Goal: Task Accomplishment & Management: Manage account settings

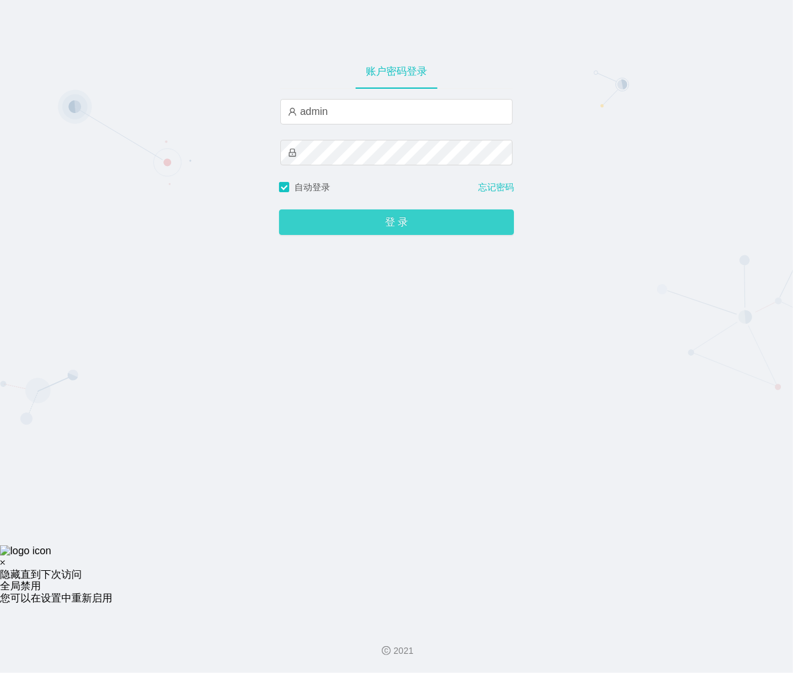
click at [368, 224] on button "登 录" at bounding box center [396, 223] width 235 height 26
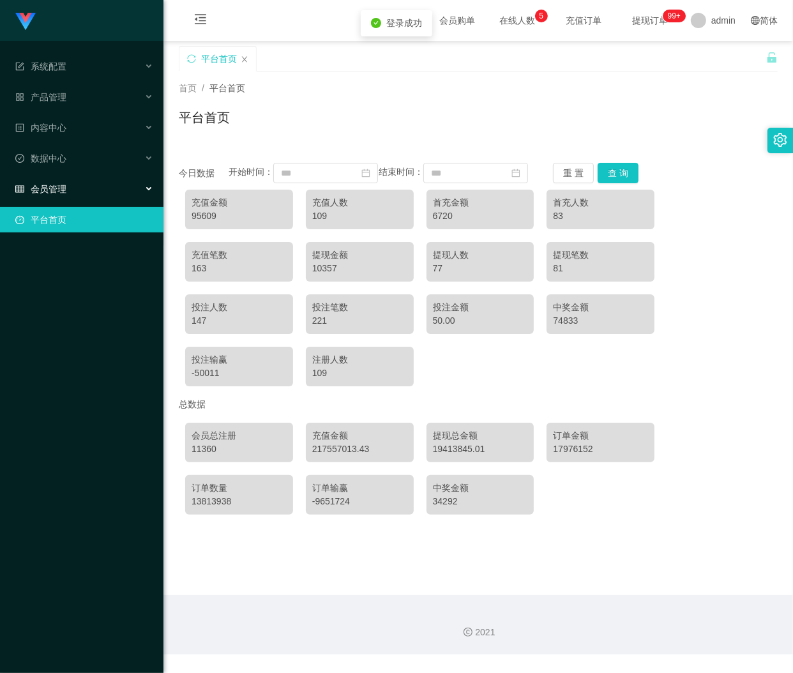
click at [75, 188] on div "会员管理" at bounding box center [82, 189] width 164 height 26
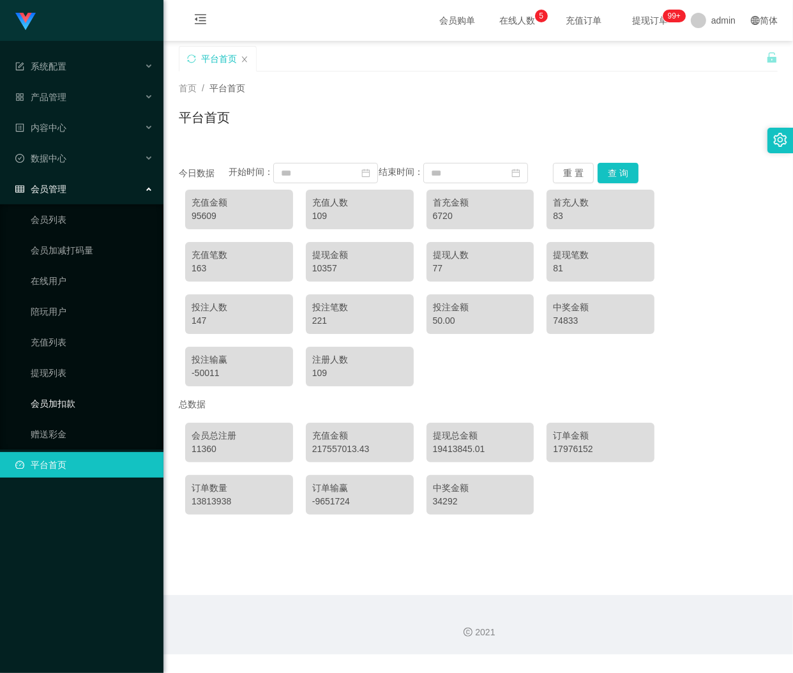
click at [68, 405] on link "会员加扣款" at bounding box center [92, 404] width 123 height 26
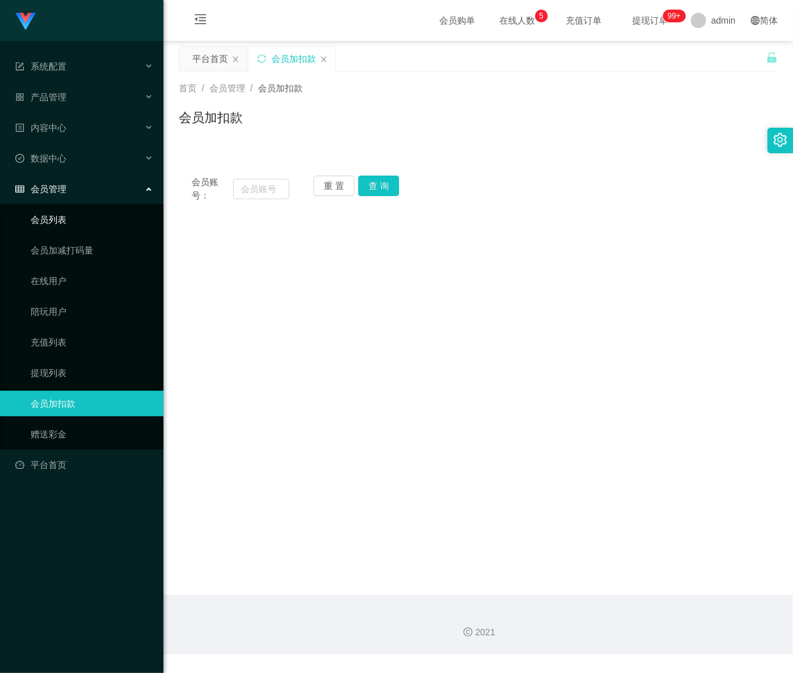
click at [67, 220] on link "会员列表" at bounding box center [92, 220] width 123 height 26
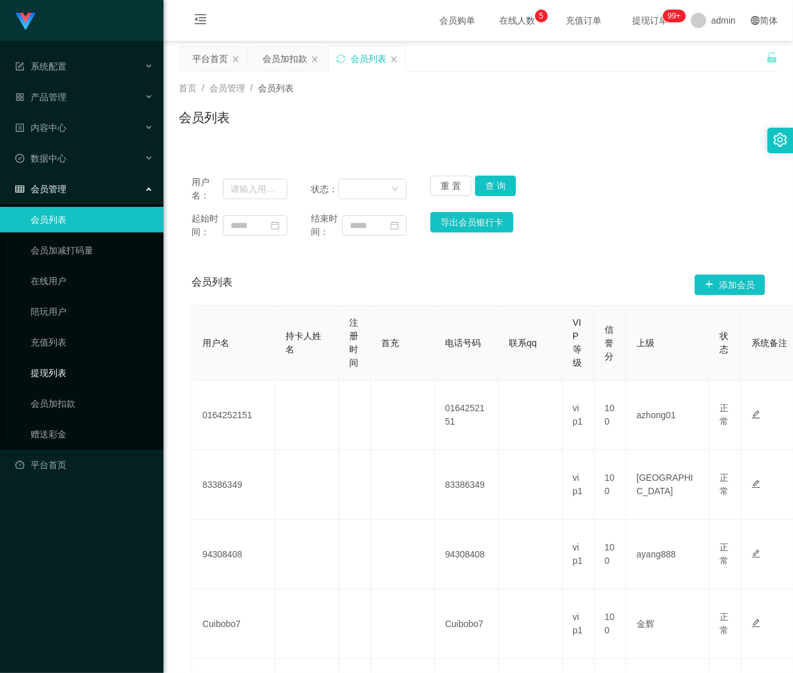
click at [71, 372] on link "提现列表" at bounding box center [92, 373] width 123 height 26
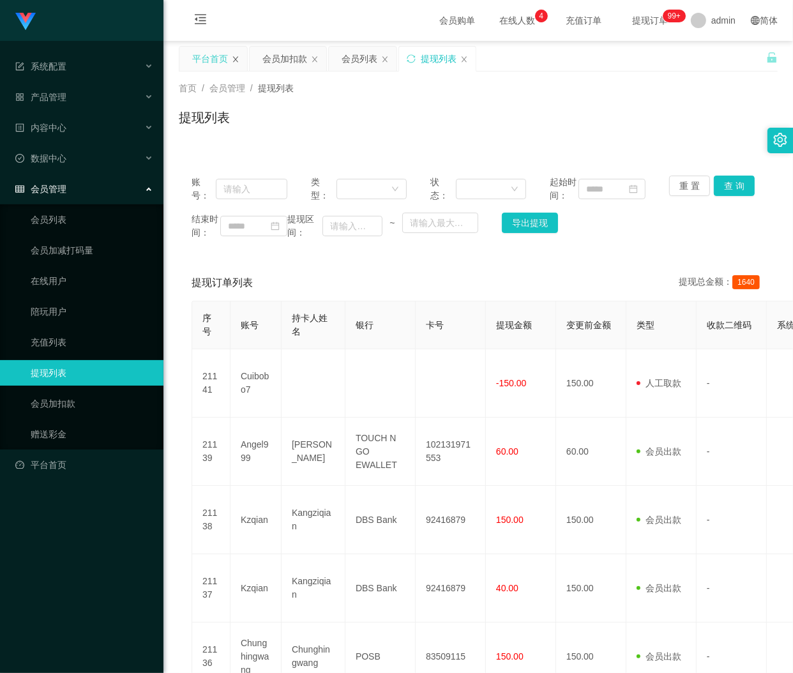
click at [239, 60] on icon "图标: close" at bounding box center [236, 60] width 8 height 8
click at [502, 124] on div "提现列表" at bounding box center [478, 122] width 599 height 29
